Goal: Task Accomplishment & Management: Use online tool/utility

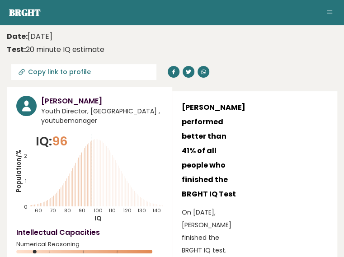
click at [0, 0] on icon at bounding box center [0, 0] width 0 height 0
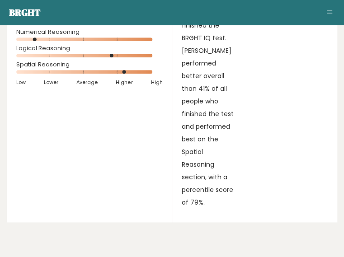
scroll to position [226, 0]
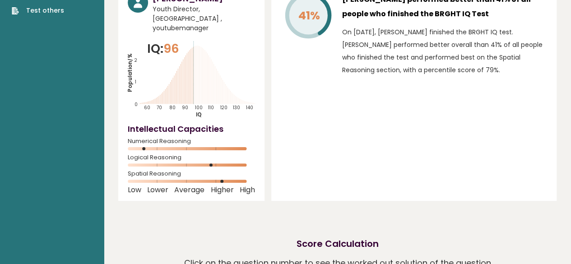
scroll to position [0, 0]
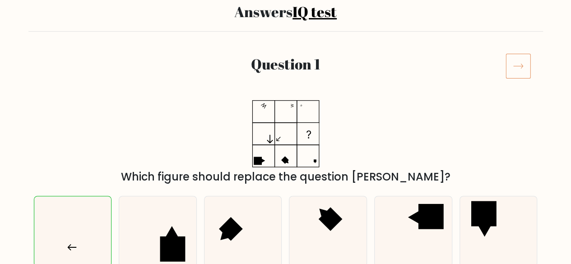
scroll to position [90, 0]
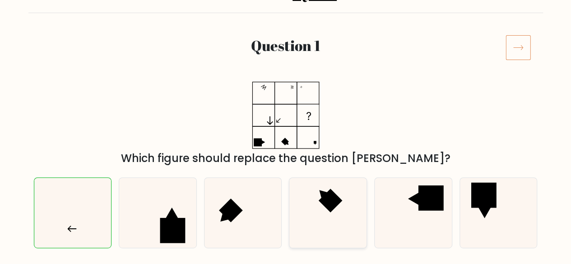
click at [342, 221] on icon at bounding box center [328, 213] width 70 height 70
click at [286, 44] on input "d." at bounding box center [286, 43] width 0 height 2
radio input "true"
click at [343, 46] on icon at bounding box center [518, 47] width 25 height 25
